Goal: Task Accomplishment & Management: Manage account settings

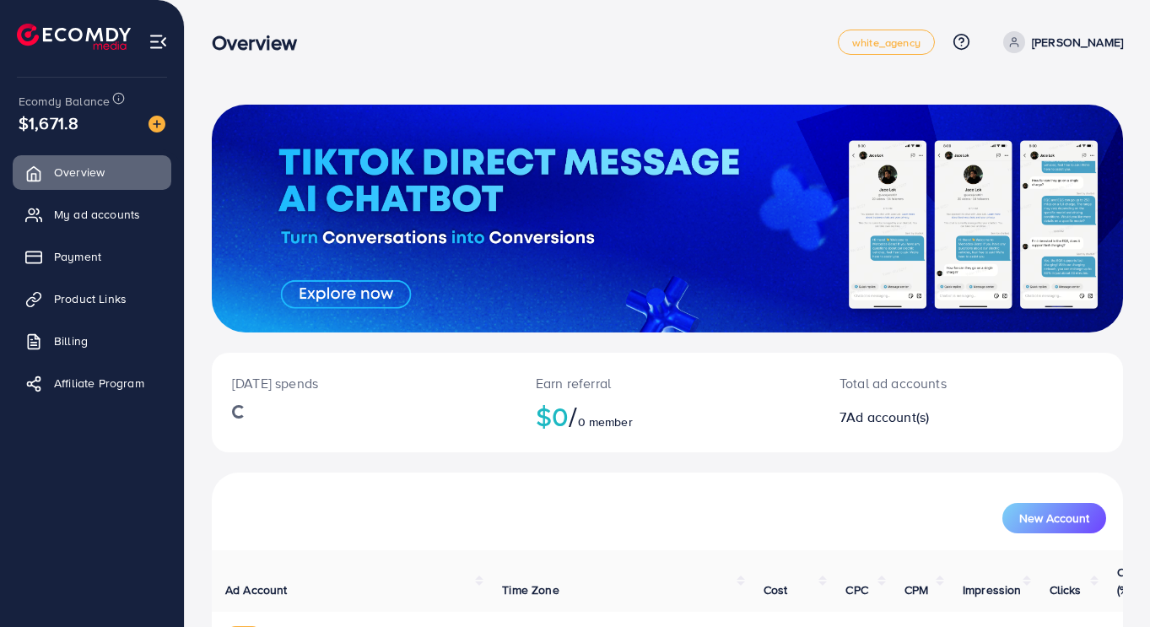
click at [78, 219] on span "My ad accounts" at bounding box center [97, 214] width 86 height 17
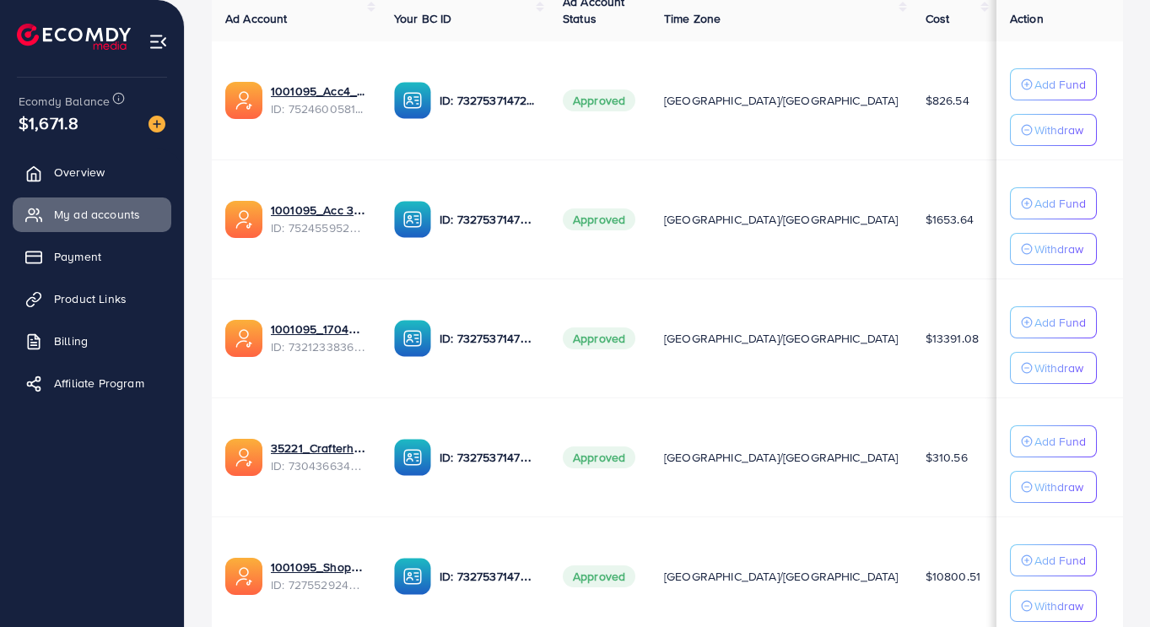
scroll to position [358, 0]
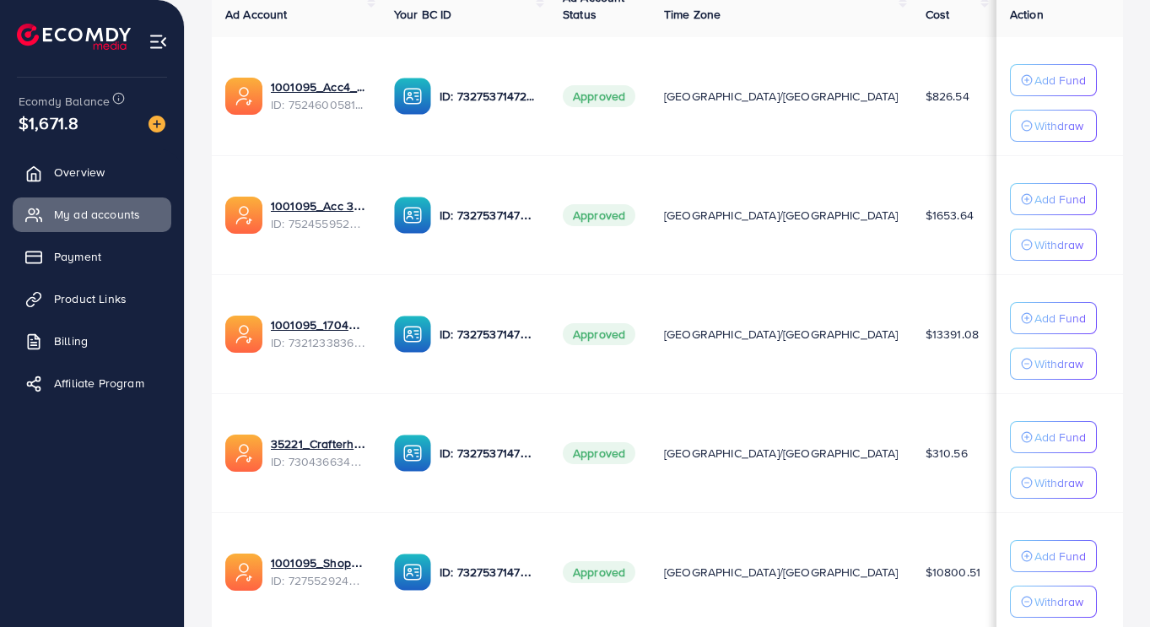
click at [1057, 90] on p "Add Fund" at bounding box center [1060, 80] width 51 height 20
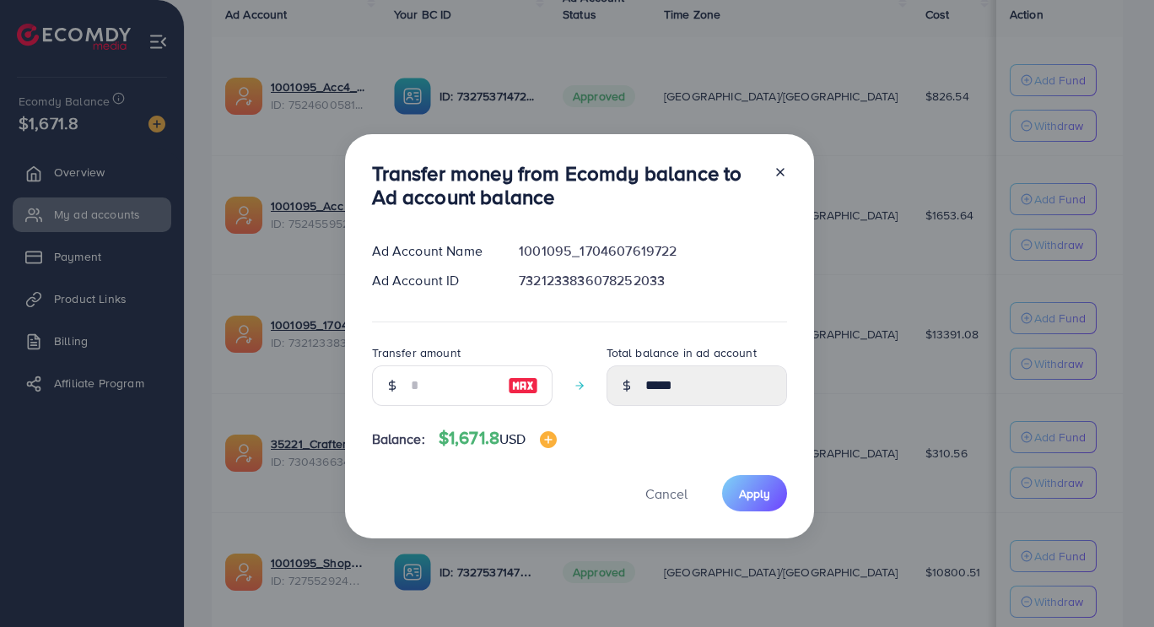
click at [943, 389] on div "Transfer money from Ecomdy balance to Ad account balance Ad Account Name 100109…" at bounding box center [577, 313] width 1154 height 627
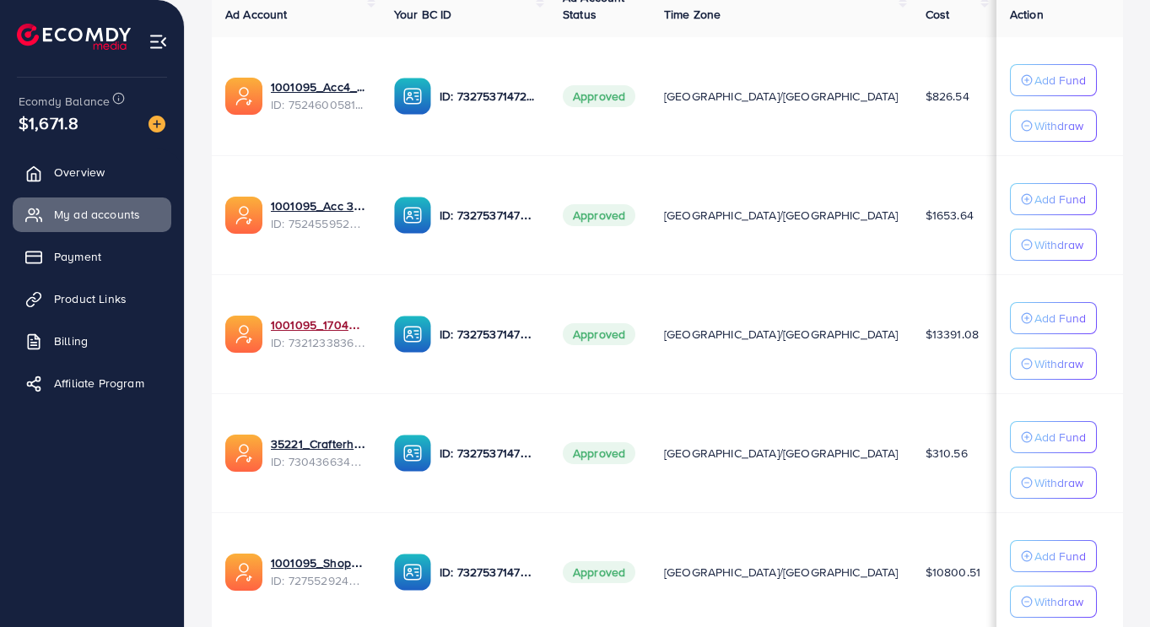
click at [296, 324] on link "1001095_1704607619722" at bounding box center [319, 324] width 96 height 17
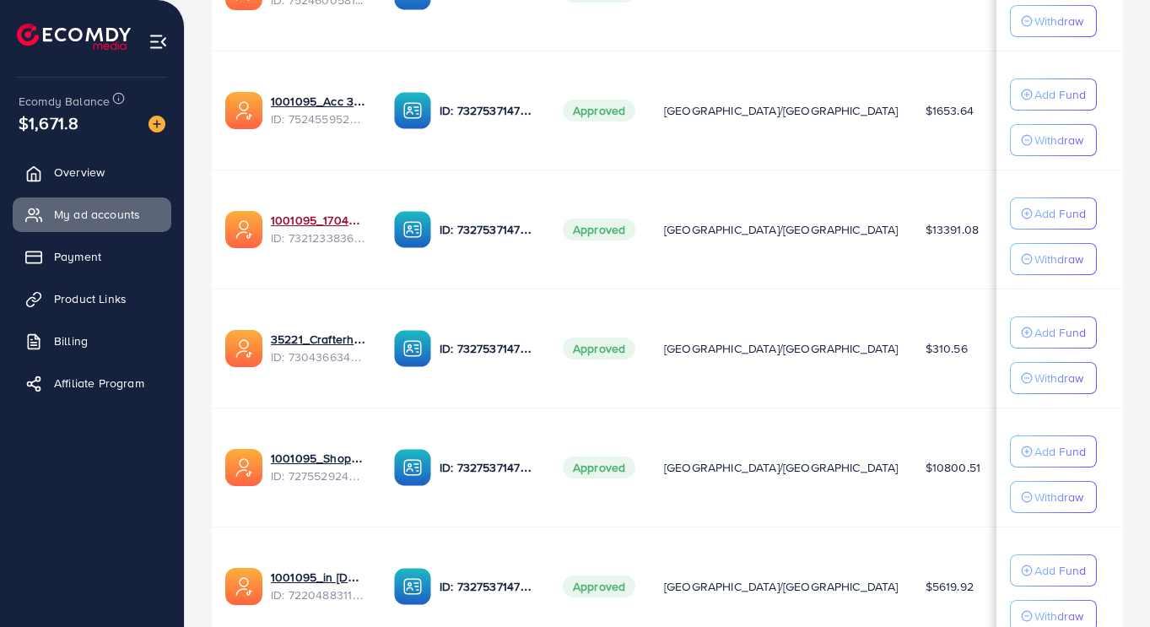
scroll to position [464, 0]
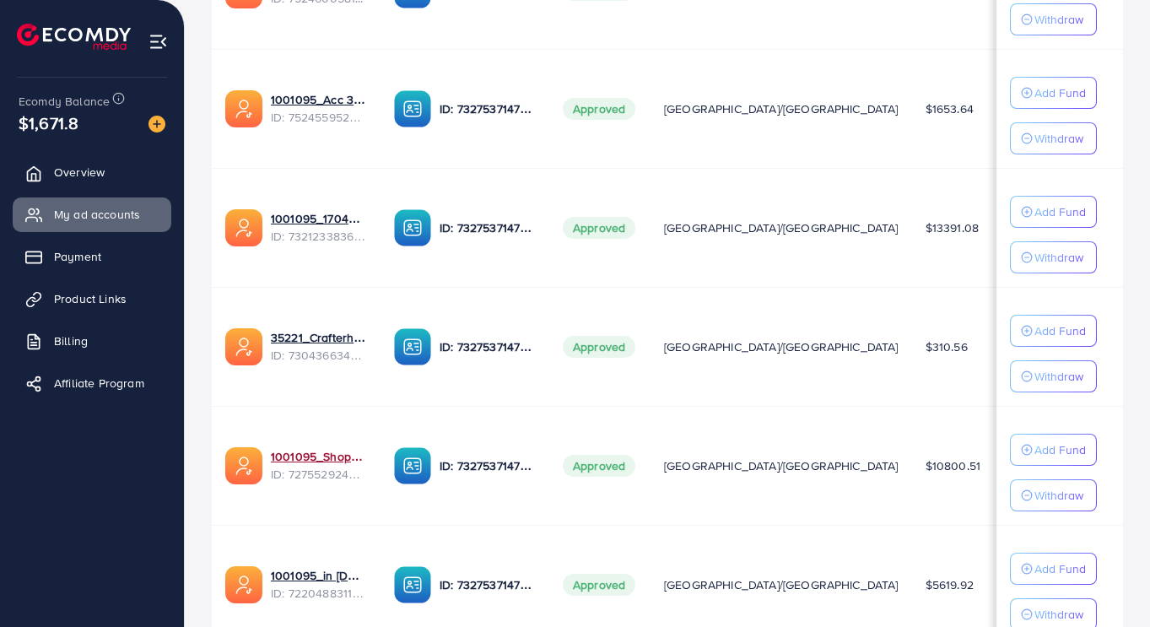
click at [273, 461] on link "1001095_Shopping Center" at bounding box center [319, 456] width 96 height 17
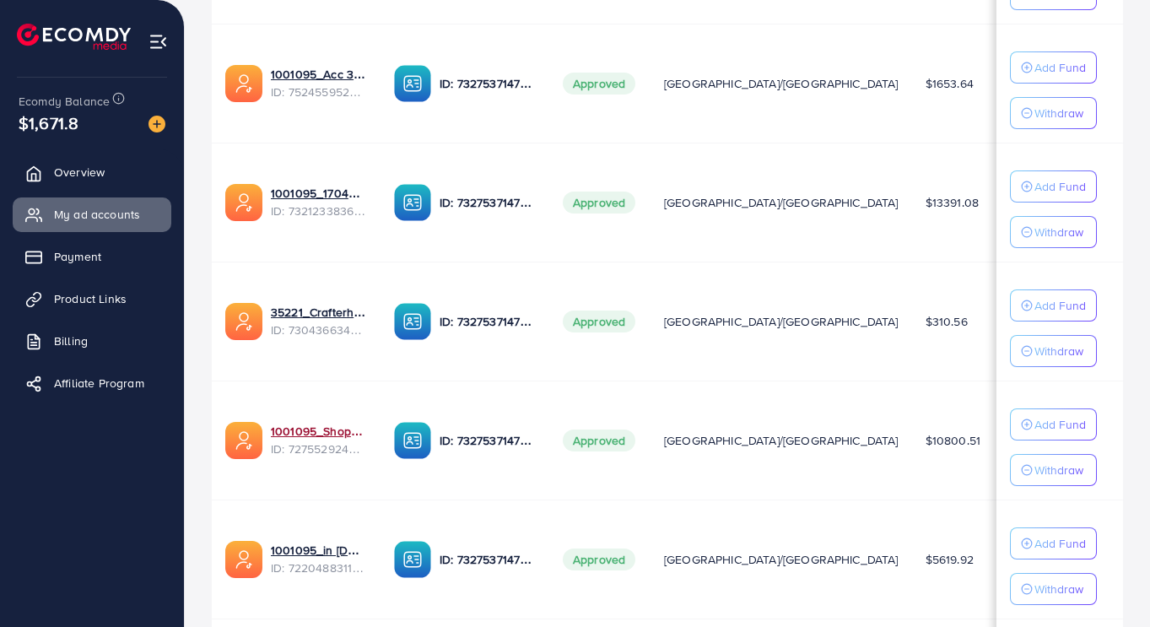
scroll to position [612, 0]
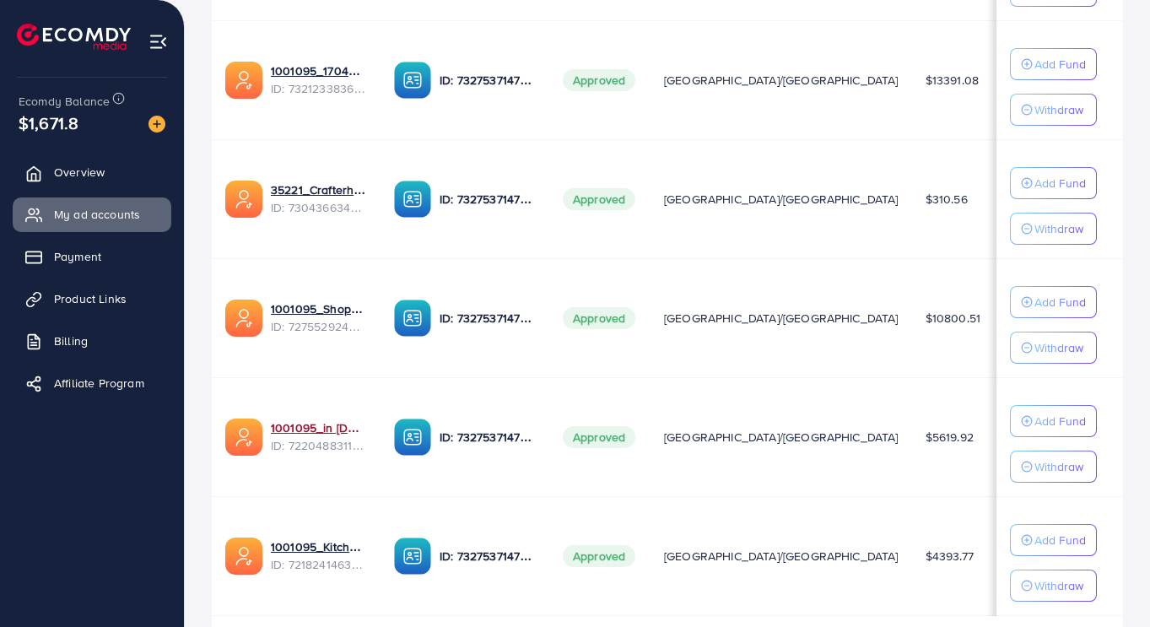
click at [271, 422] on link "1001095_in [DOMAIN_NAME]_1681150971525" at bounding box center [319, 427] width 96 height 17
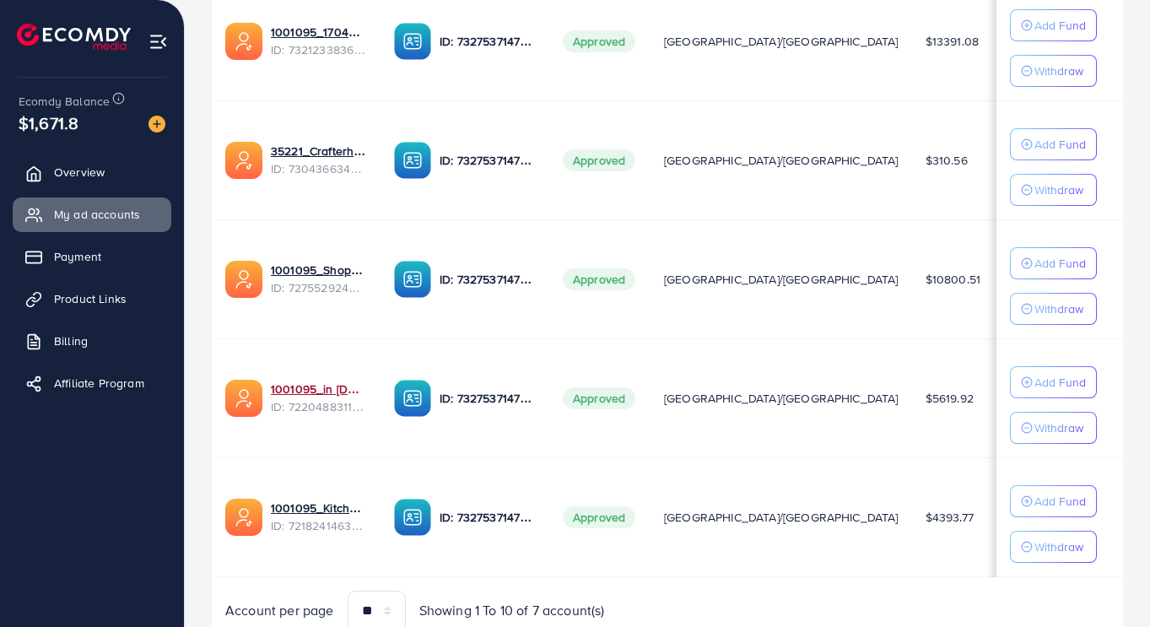
scroll to position [726, 0]
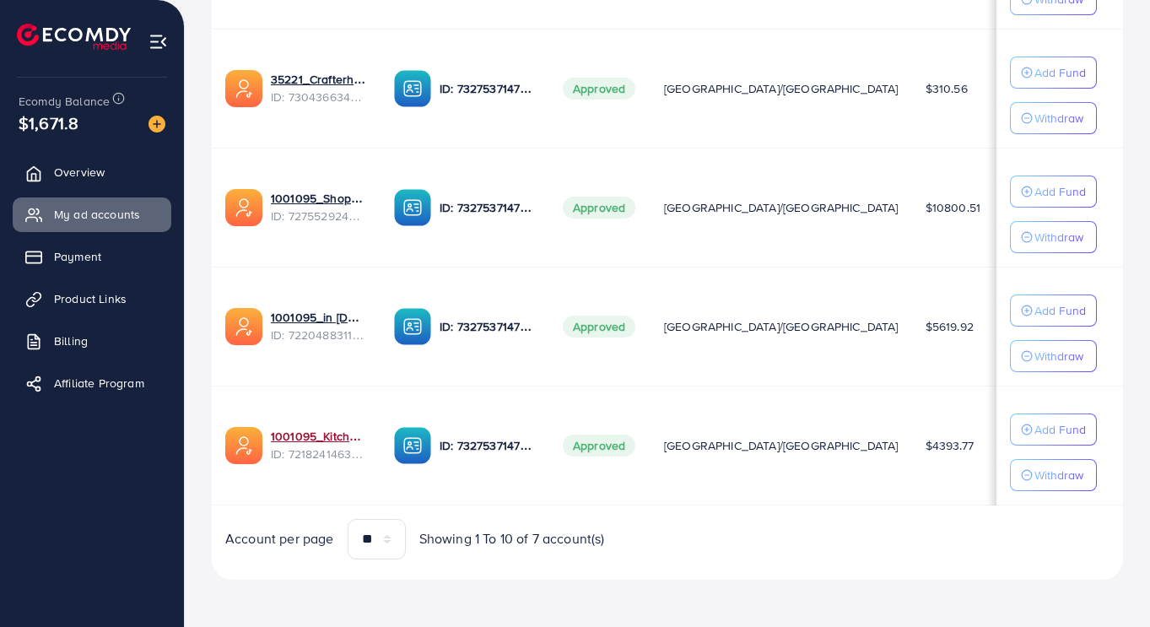
click at [276, 428] on link "1001095_Kitchenlyst_1680641549988" at bounding box center [319, 436] width 96 height 17
